Goal: Task Accomplishment & Management: Manage account settings

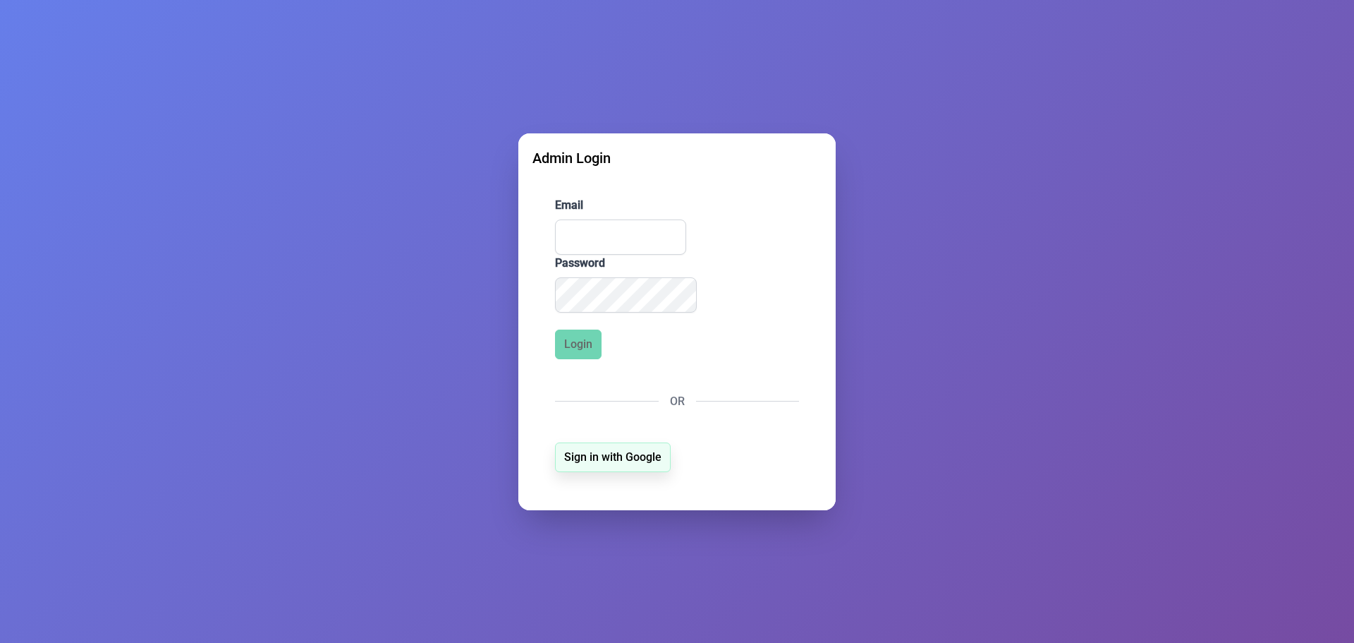
click at [626, 461] on span "Sign in with Google" at bounding box center [612, 457] width 97 height 17
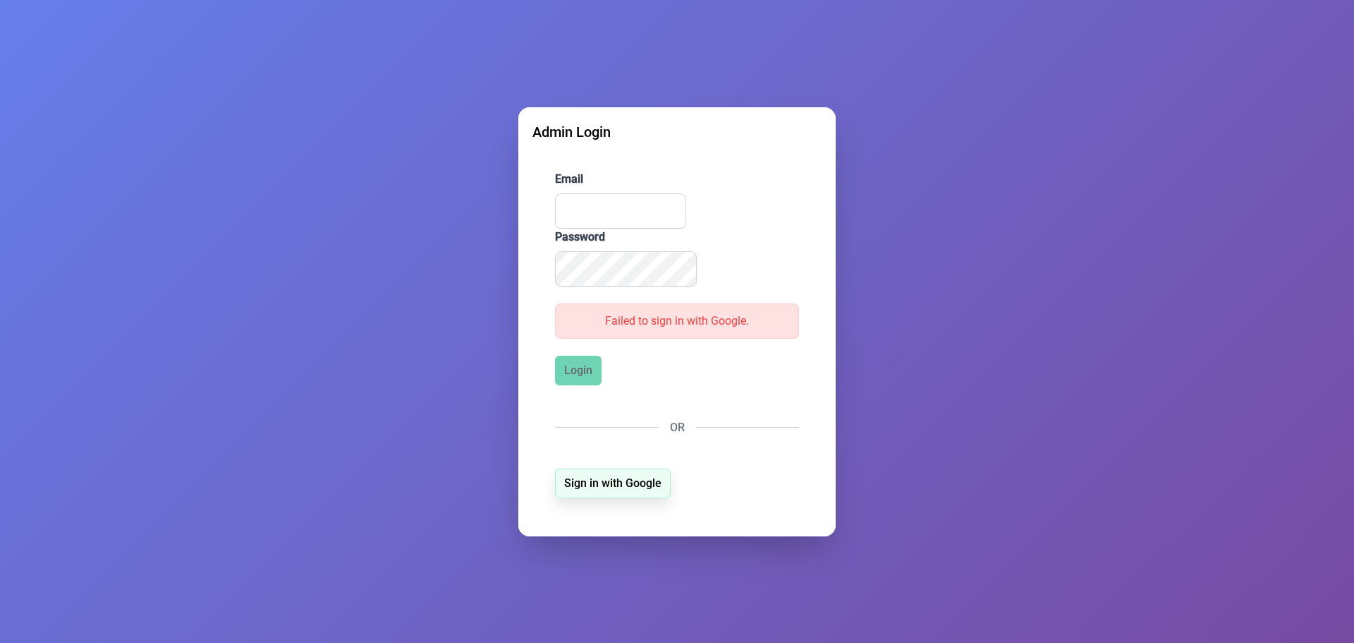
click at [601, 482] on span "Sign in with Google" at bounding box center [612, 483] width 97 height 17
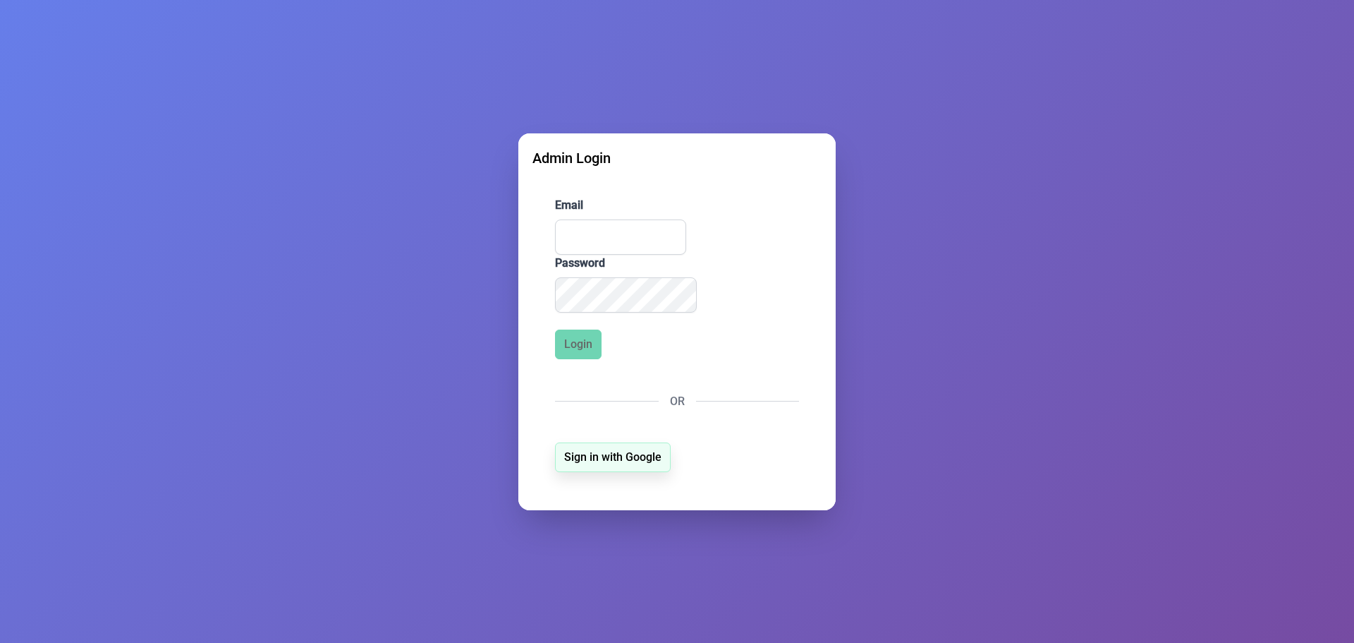
click at [610, 471] on button "Sign in with Google" at bounding box center [613, 457] width 116 height 30
